Goal: Contribute content: Add original content to the website for others to see

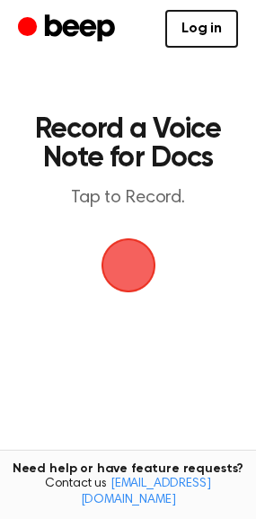
click at [134, 252] on span "button" at bounding box center [128, 265] width 50 height 50
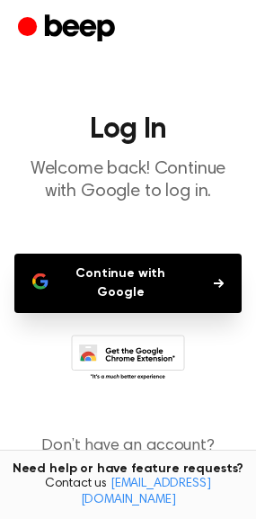
click at [143, 276] on button "Continue with Google" at bounding box center [128, 283] width 228 height 59
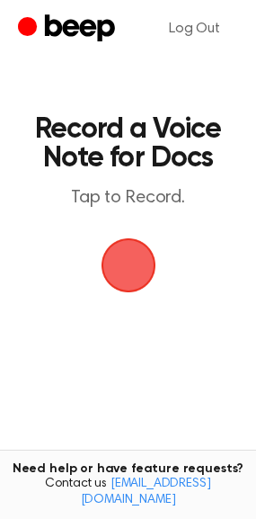
click at [108, 276] on span "button" at bounding box center [128, 265] width 50 height 50
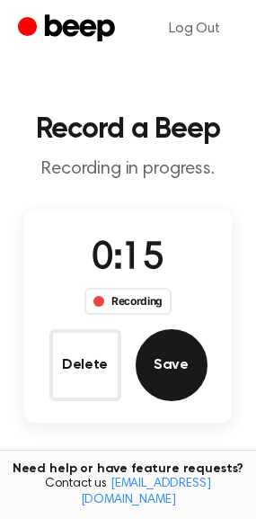
click at [162, 366] on button "Save" at bounding box center [172, 365] width 72 height 72
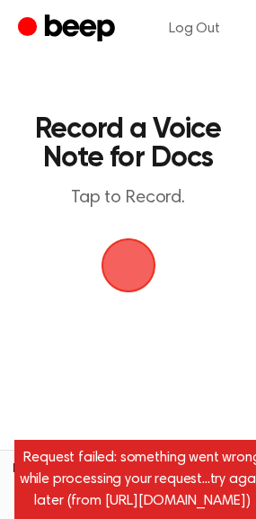
click at [130, 256] on span "button" at bounding box center [128, 265] width 55 height 55
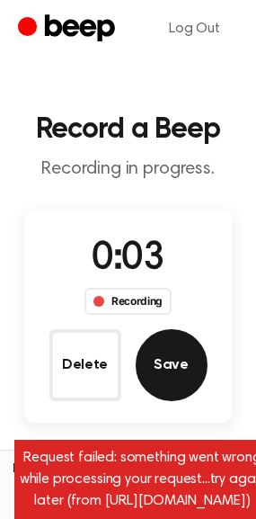
click at [181, 380] on button "Save" at bounding box center [172, 365] width 72 height 72
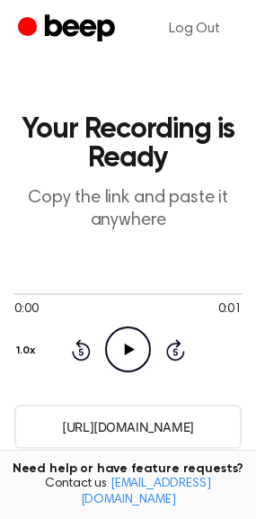
click at [134, 363] on icon "Play Audio" at bounding box center [128, 349] width 46 height 46
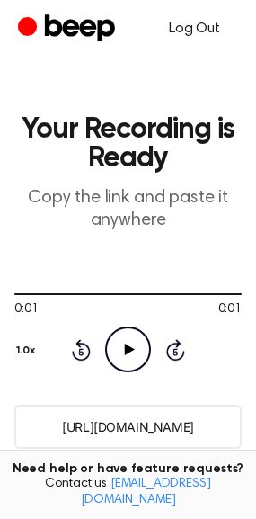
click at [204, 25] on link "Log Out" at bounding box center [194, 28] width 87 height 43
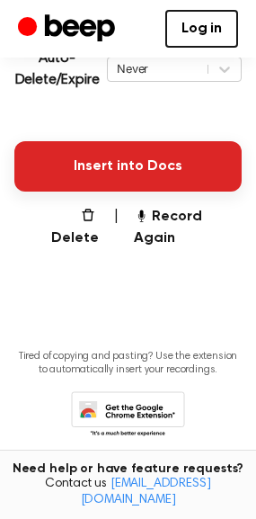
scroll to position [438, 0]
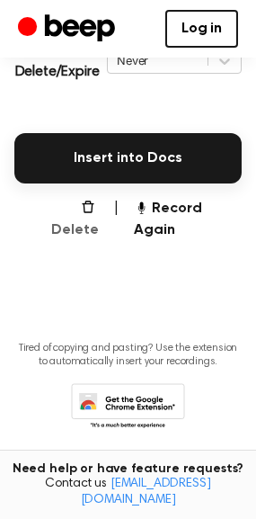
click at [72, 207] on button "Delete" at bounding box center [67, 219] width 63 height 43
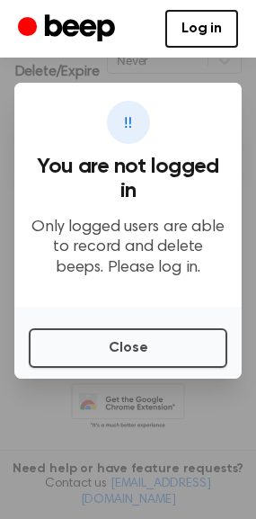
click at [116, 368] on div "Close" at bounding box center [128, 343] width 228 height 72
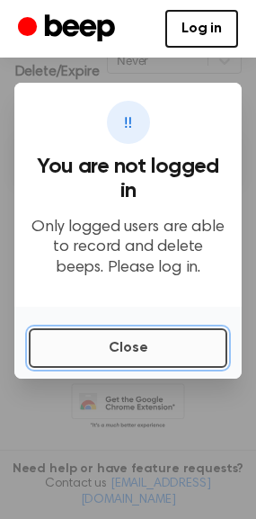
click at [113, 353] on button "Close" at bounding box center [128, 348] width 199 height 40
